Goal: Navigation & Orientation: Find specific page/section

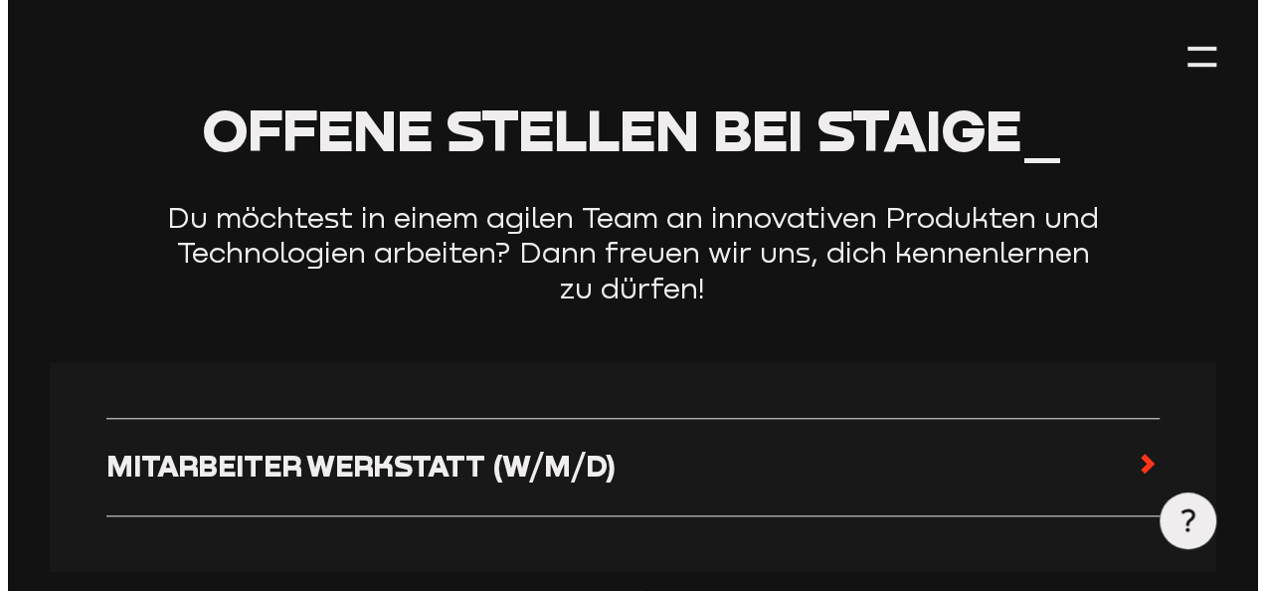
scroll to position [820, 0]
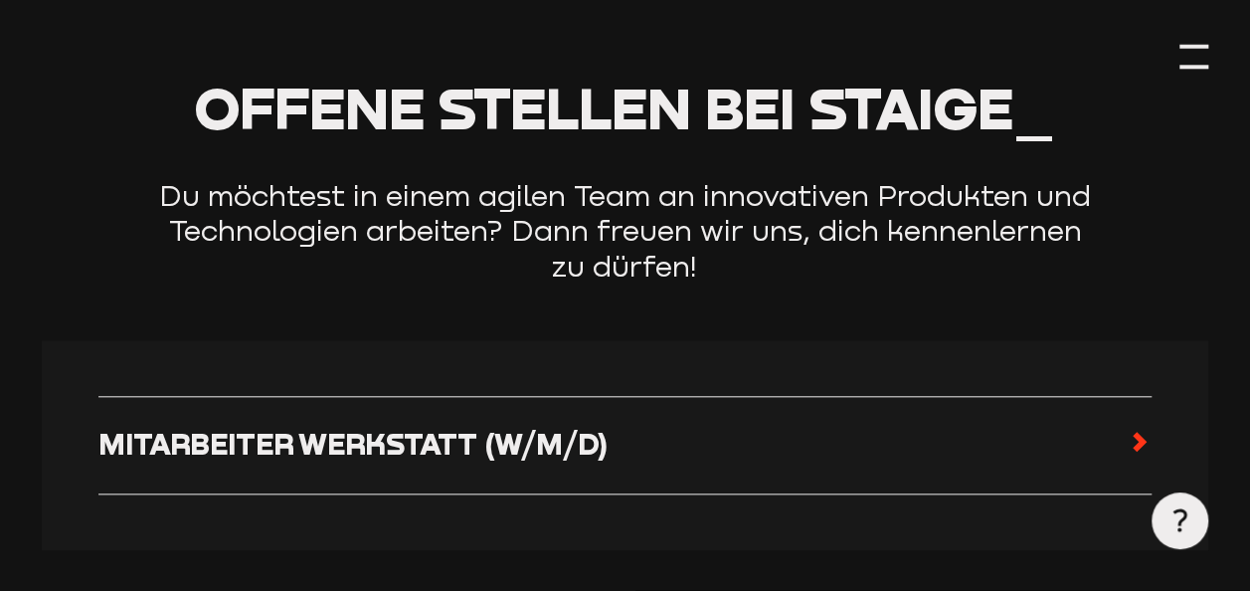
click at [1185, 66] on div at bounding box center [1193, 67] width 28 height 4
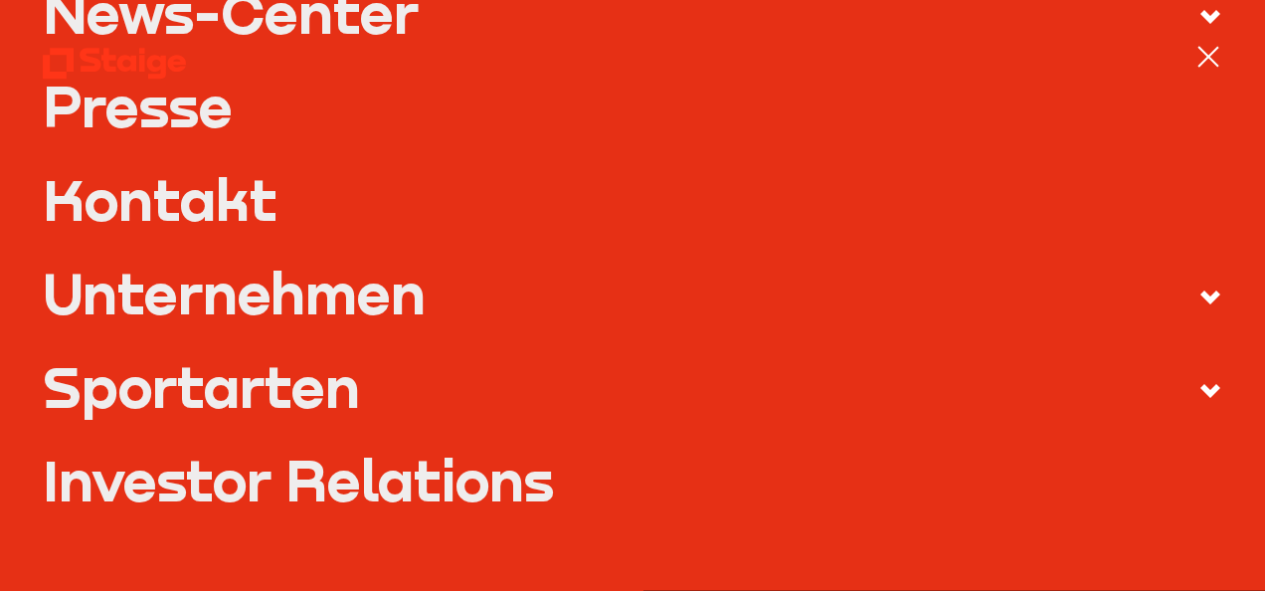
scroll to position [818, 0]
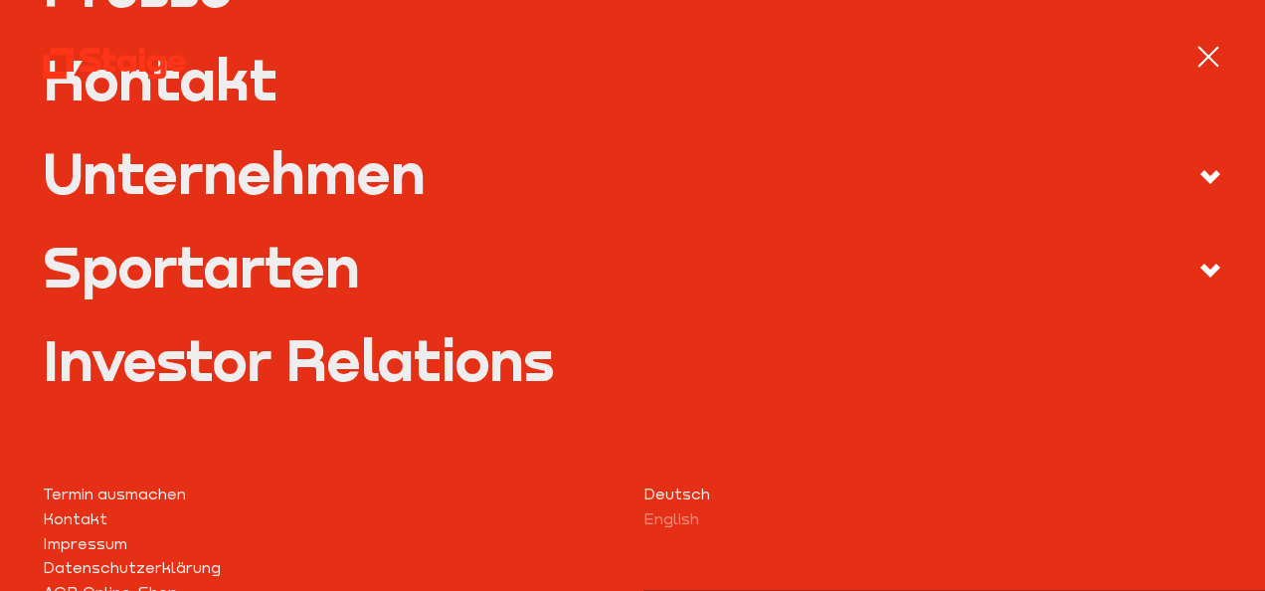
click at [365, 268] on label "Sportarten" at bounding box center [633, 271] width 1180 height 66
click at [0, 0] on input "Sportarten" at bounding box center [0, 0] width 0 height 0
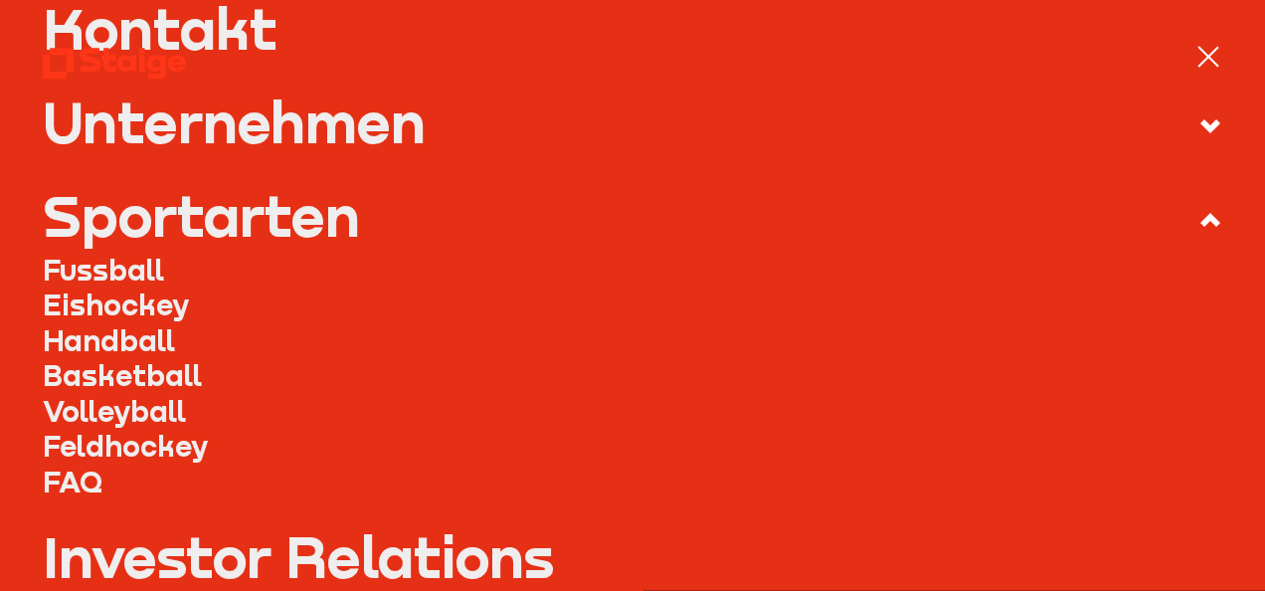
scroll to position [753, 0]
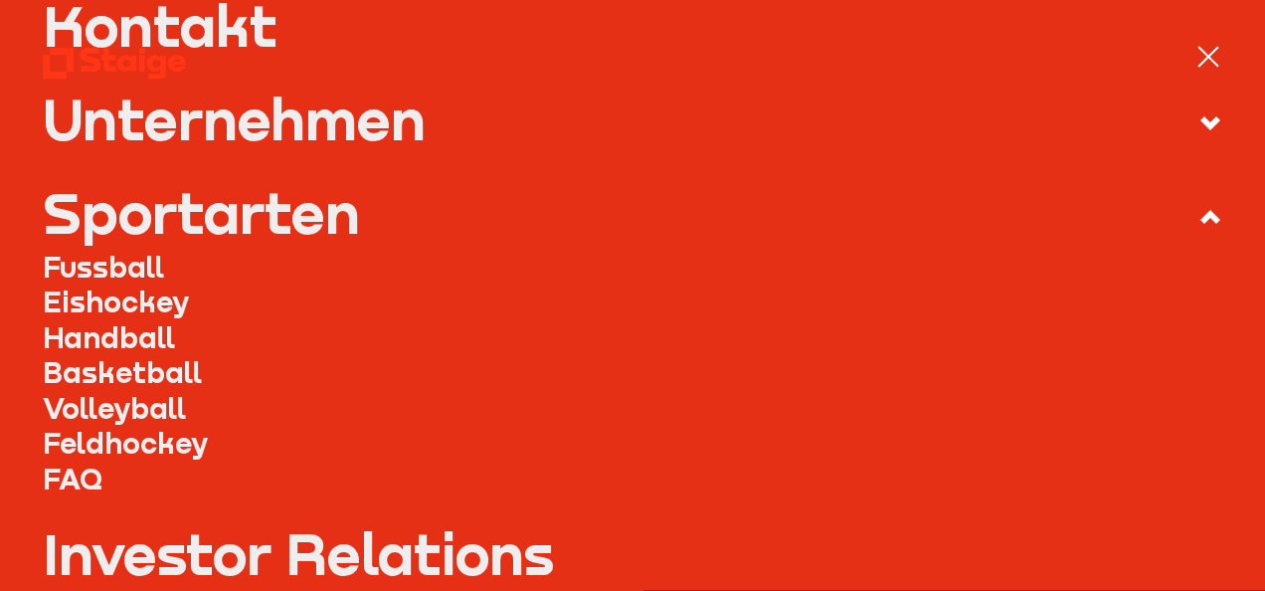
click at [121, 262] on link "Fussball" at bounding box center [633, 267] width 1180 height 35
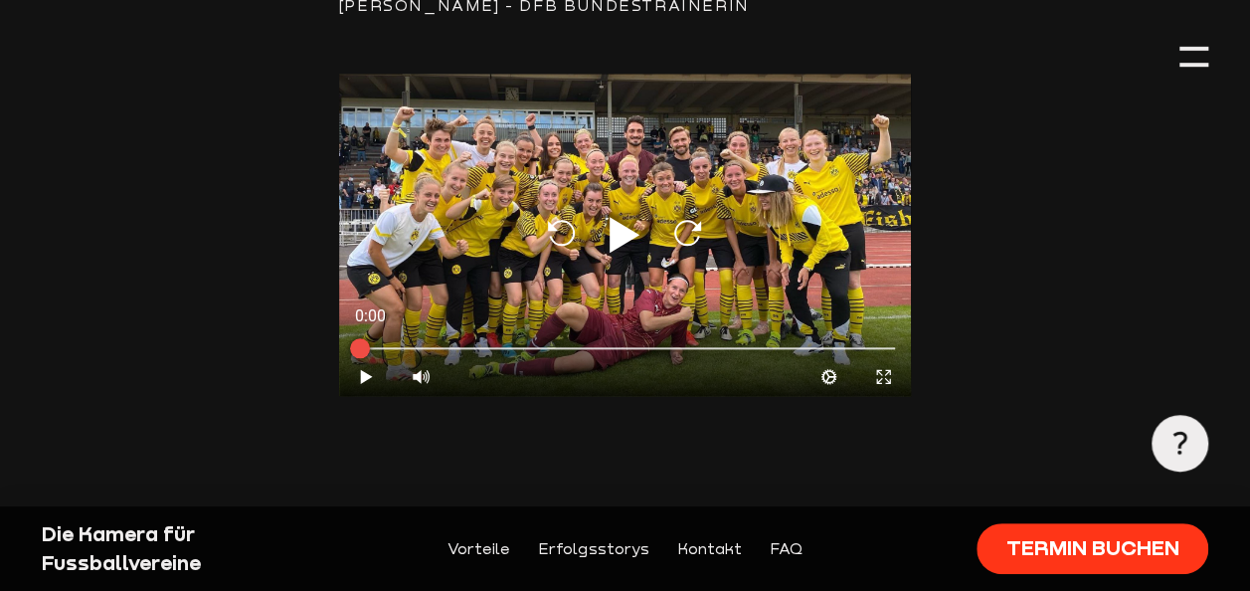
scroll to position [4720, 0]
